Goal: Task Accomplishment & Management: Use online tool/utility

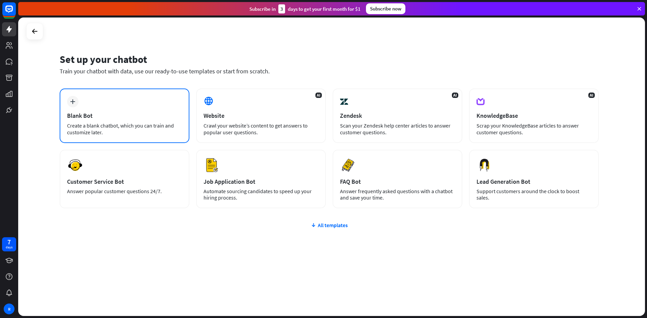
click at [184, 102] on div "plus Blank Bot Create a blank chatbot, which you can train and customize later." at bounding box center [125, 116] width 130 height 55
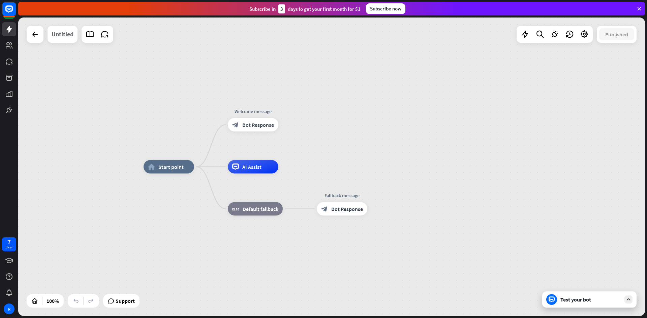
click at [67, 35] on div "Untitled" at bounding box center [63, 34] width 22 height 17
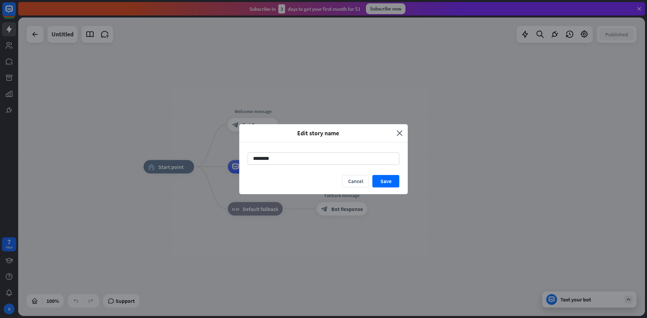
click at [67, 34] on div "Edit story name close ******** Cancel Save" at bounding box center [323, 159] width 647 height 318
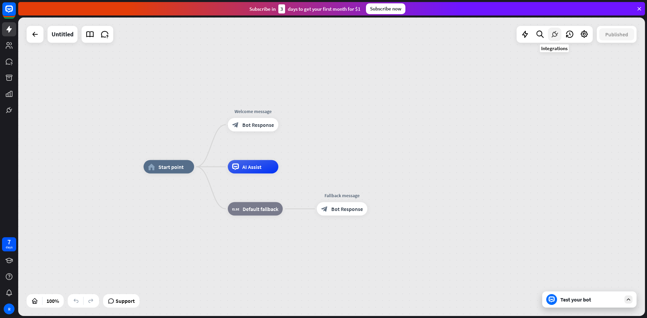
click at [552, 35] on icon at bounding box center [554, 34] width 9 height 9
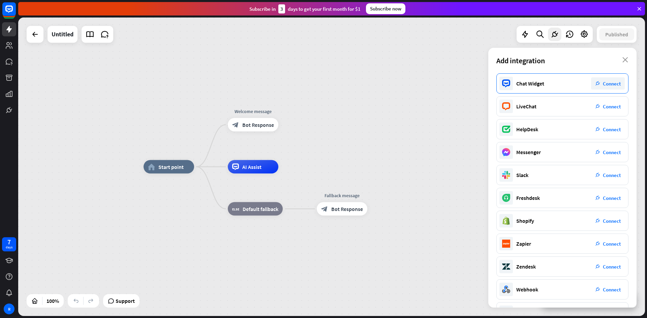
click at [569, 88] on div "Chat Widget plug_integration Connect" at bounding box center [562, 83] width 132 height 20
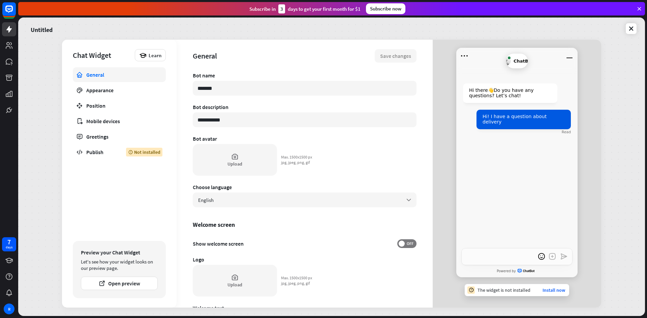
type textarea "*"
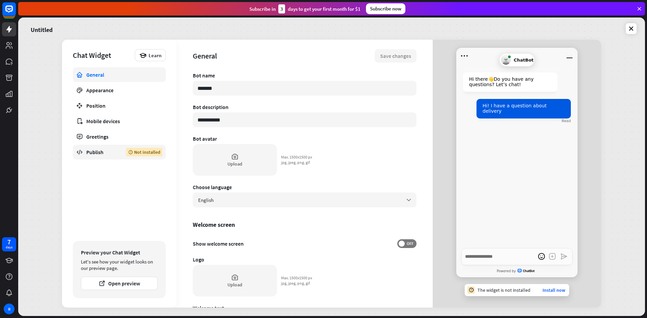
click at [122, 156] on link "Publish Not installed" at bounding box center [119, 152] width 93 height 15
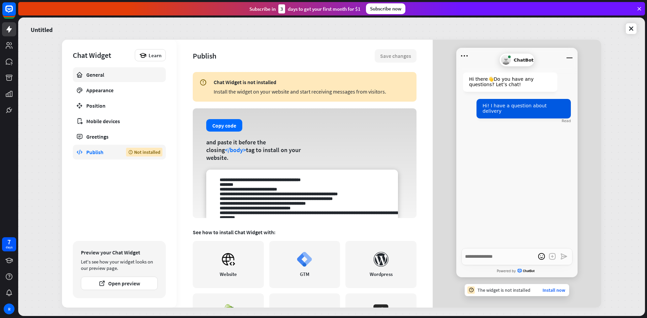
click at [134, 77] on div "General" at bounding box center [119, 74] width 66 height 7
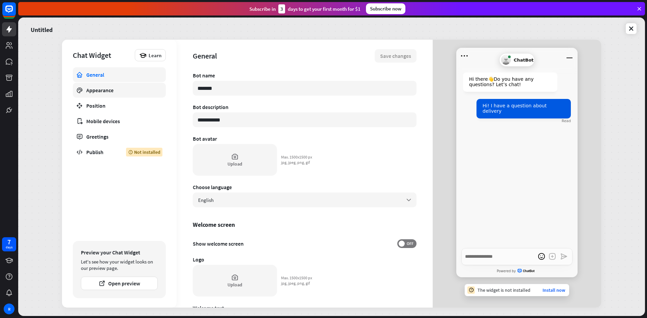
click at [130, 96] on link "Appearance" at bounding box center [119, 90] width 93 height 15
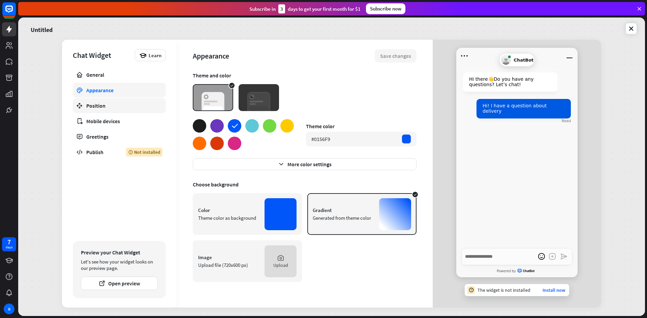
click at [135, 105] on div "Position" at bounding box center [119, 105] width 66 height 7
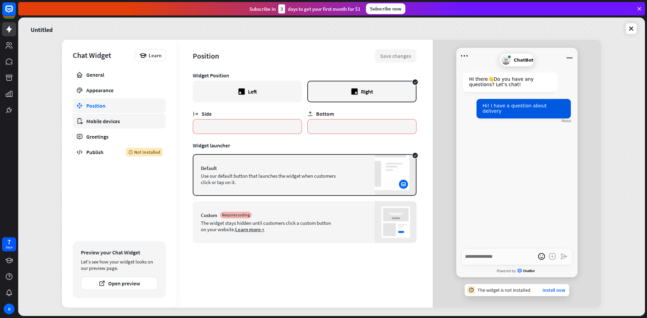
click at [138, 119] on div "Mobile devices" at bounding box center [119, 121] width 66 height 7
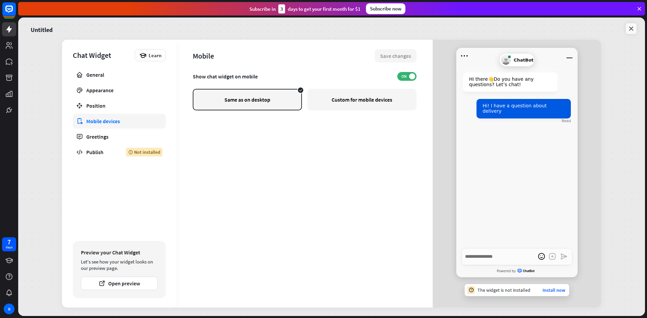
click at [631, 28] on icon at bounding box center [631, 28] width 7 height 7
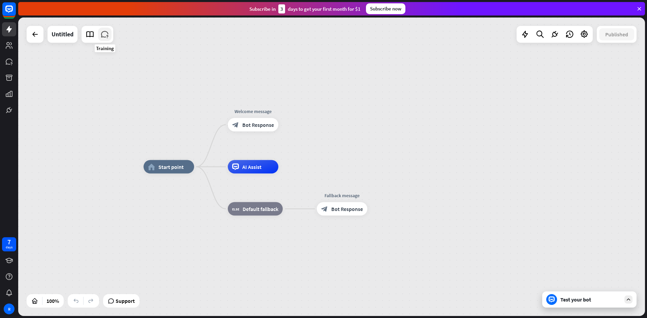
click at [106, 36] on icon at bounding box center [104, 34] width 9 height 9
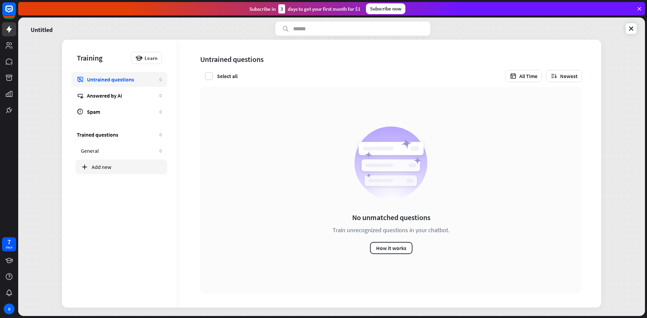
click at [86, 166] on icon at bounding box center [84, 166] width 7 height 7
click at [122, 89] on link "Answered by AI 0" at bounding box center [119, 95] width 96 height 15
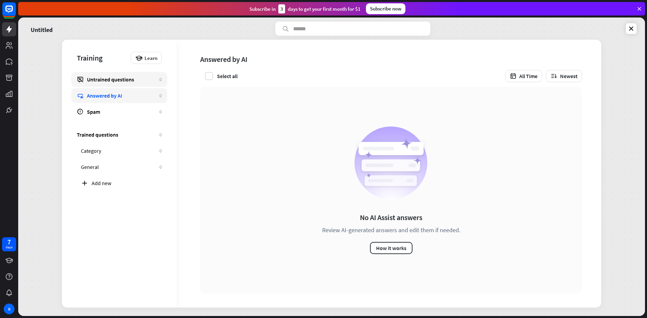
click at [127, 80] on div "Untrained questions" at bounding box center [121, 79] width 69 height 7
click at [630, 28] on icon at bounding box center [631, 28] width 7 height 7
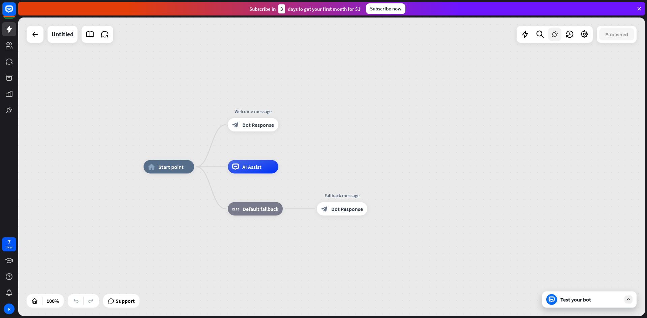
click at [559, 34] on div at bounding box center [554, 34] width 13 height 13
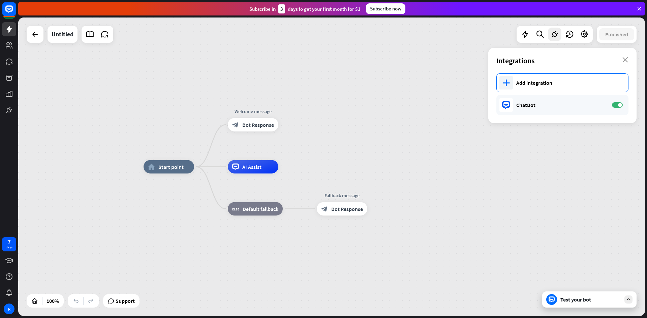
click at [535, 87] on div "plus Add integration" at bounding box center [562, 82] width 132 height 19
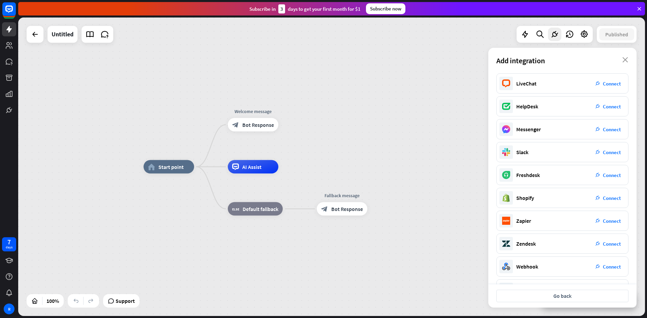
click at [624, 63] on div "Add integration close" at bounding box center [562, 61] width 148 height 26
click at [625, 62] on icon "close" at bounding box center [625, 59] width 6 height 5
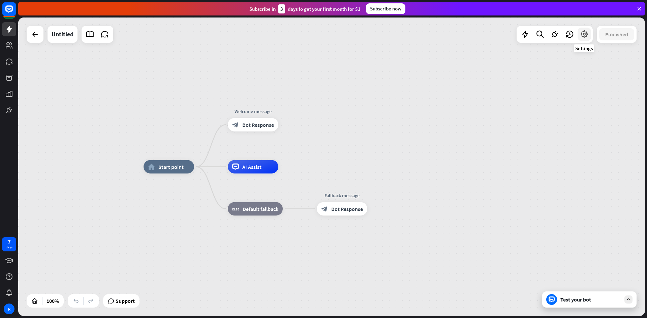
click at [580, 35] on icon at bounding box center [584, 34] width 9 height 9
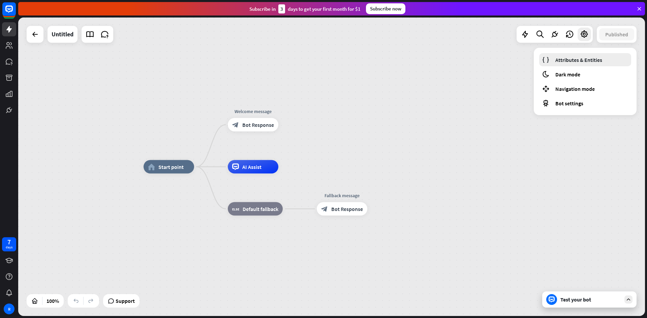
click at [574, 63] on span "Attributes & Entities" at bounding box center [578, 60] width 47 height 7
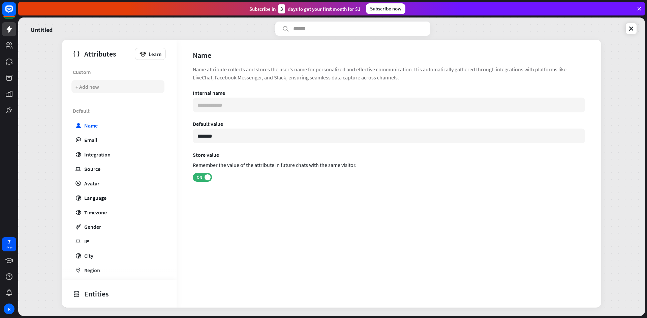
click at [98, 86] on div "+ Add new" at bounding box center [87, 87] width 24 height 7
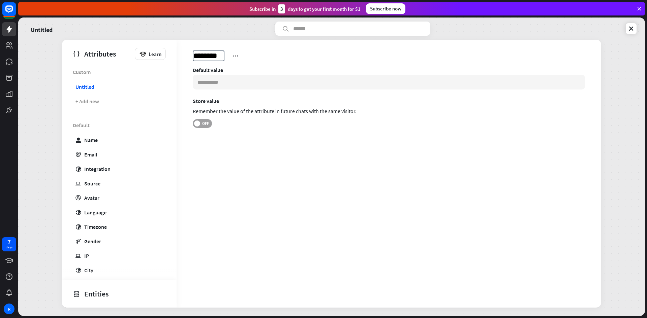
click at [208, 126] on label "OFF" at bounding box center [202, 123] width 19 height 9
click at [208, 126] on span at bounding box center [208, 124] width 6 height 6
click at [225, 61] on div "Untitled" at bounding box center [374, 56] width 362 height 11
click at [227, 57] on icon at bounding box center [229, 56] width 7 height 7
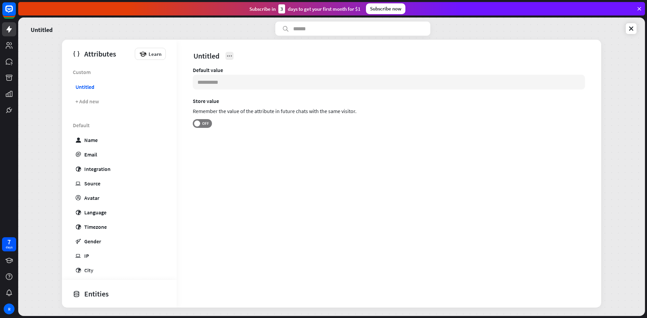
click at [225, 55] on div at bounding box center [229, 56] width 8 height 8
click at [239, 85] on div "Delete" at bounding box center [242, 85] width 23 height 13
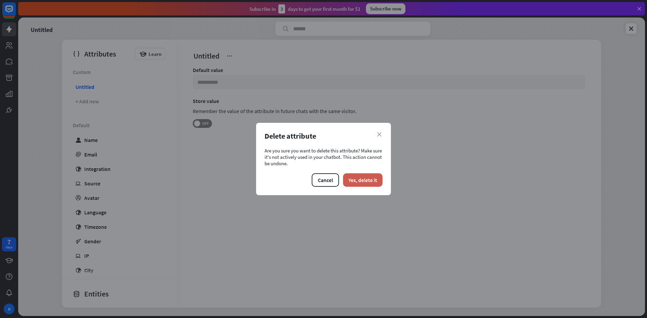
click at [362, 186] on button "Yes, delete it" at bounding box center [362, 180] width 39 height 13
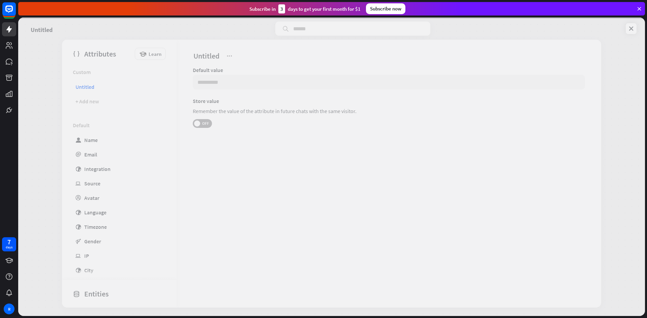
type input "*******"
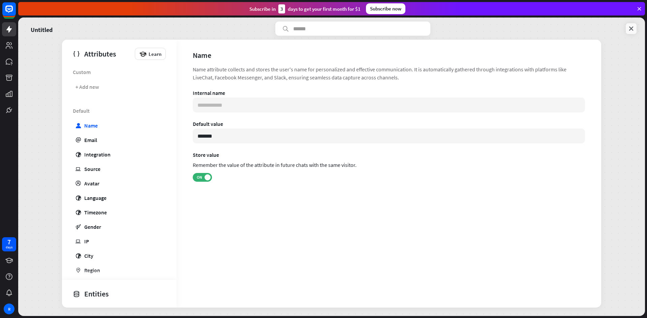
click at [628, 26] on icon at bounding box center [631, 28] width 7 height 7
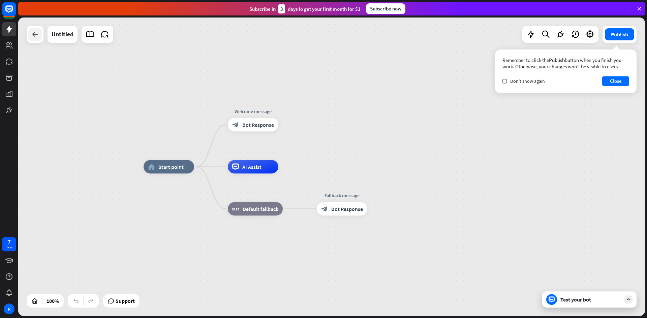
click at [36, 38] on icon at bounding box center [35, 34] width 8 height 8
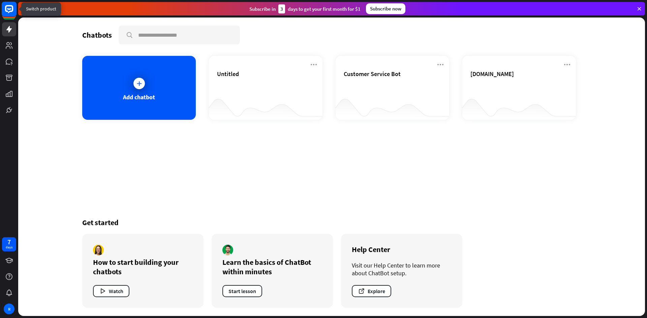
click at [13, 11] on rect at bounding box center [9, 9] width 15 height 15
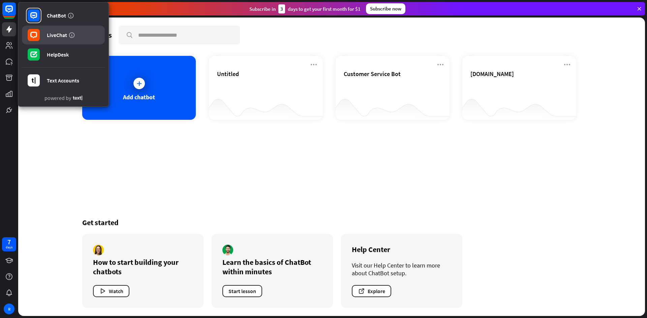
click at [56, 31] on link "LiveChat" at bounding box center [63, 35] width 83 height 19
